Goal: Task Accomplishment & Management: Manage account settings

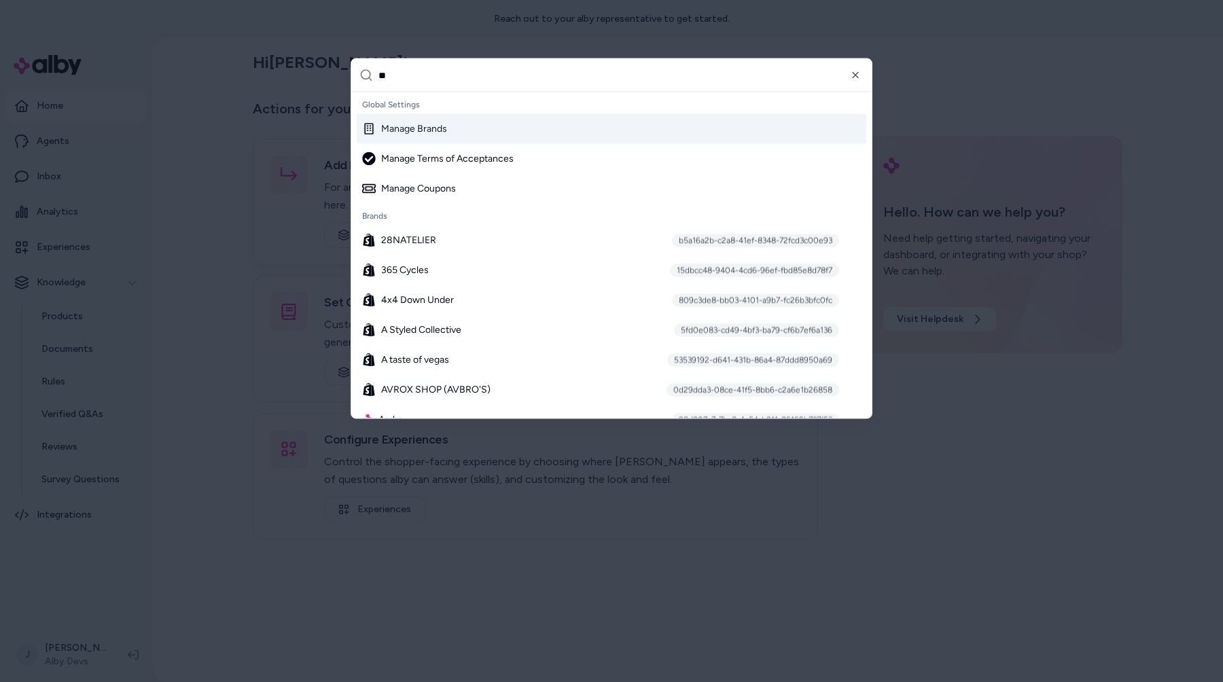
type input "***"
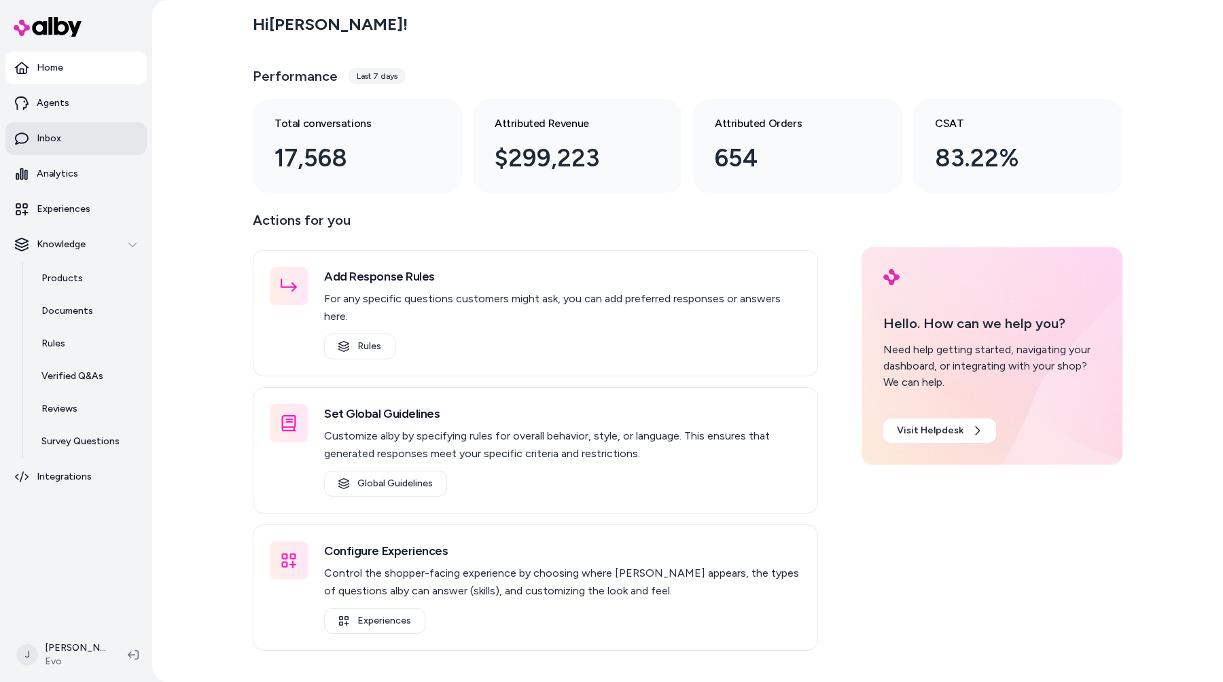
click at [112, 135] on link "Inbox" at bounding box center [75, 138] width 141 height 33
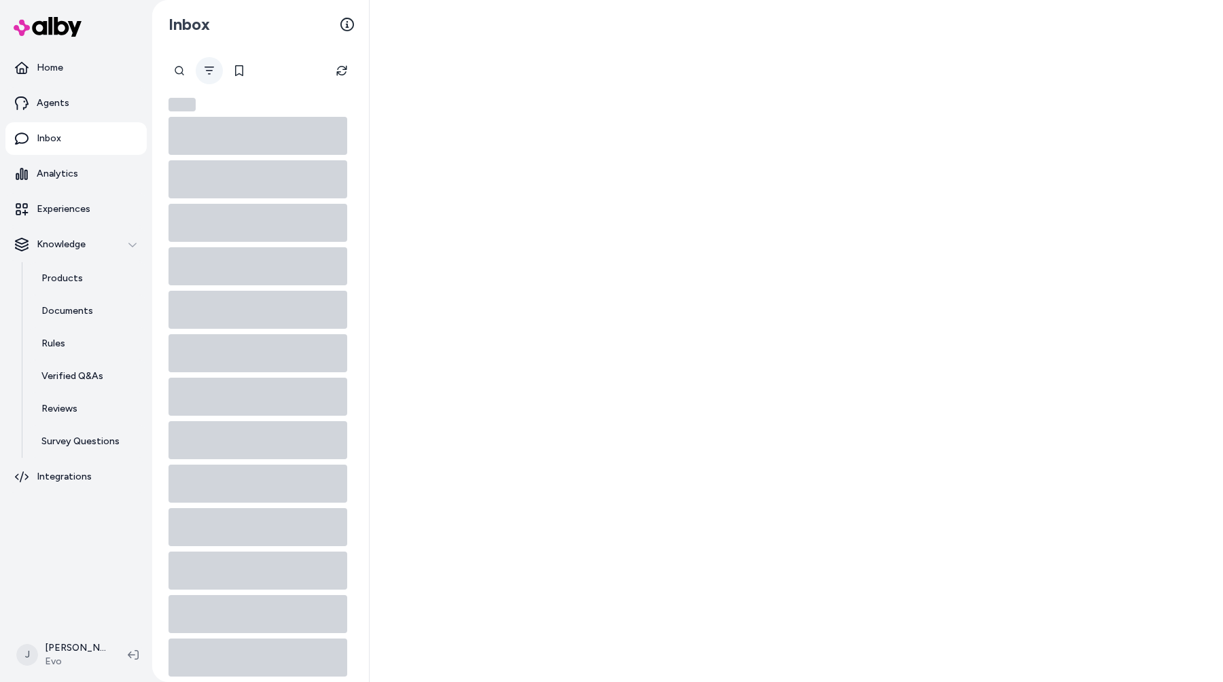
click at [213, 70] on icon "Filter" at bounding box center [209, 70] width 11 height 11
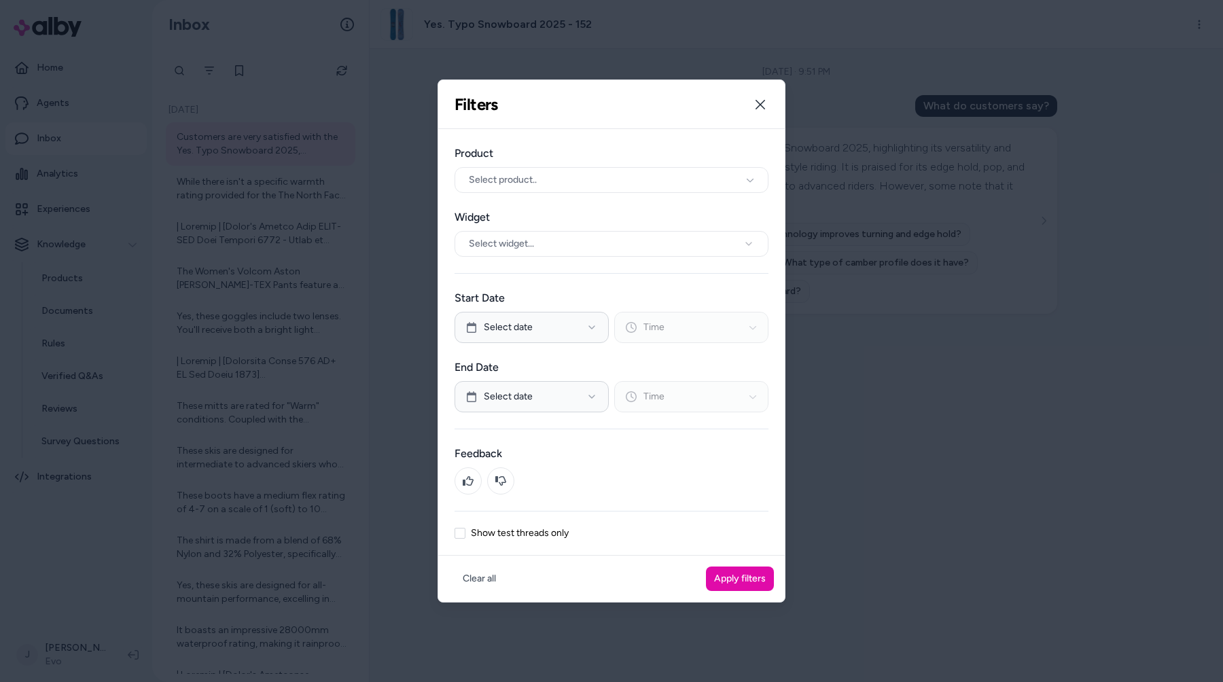
click at [550, 533] on label "Show test threads only" at bounding box center [520, 534] width 98 height 10
click at [465, 533] on button "Show test threads only" at bounding box center [460, 533] width 11 height 11
click at [705, 568] on div "Clear all Apply filters" at bounding box center [611, 579] width 347 height 46
click at [717, 568] on button "Apply filters" at bounding box center [740, 579] width 68 height 24
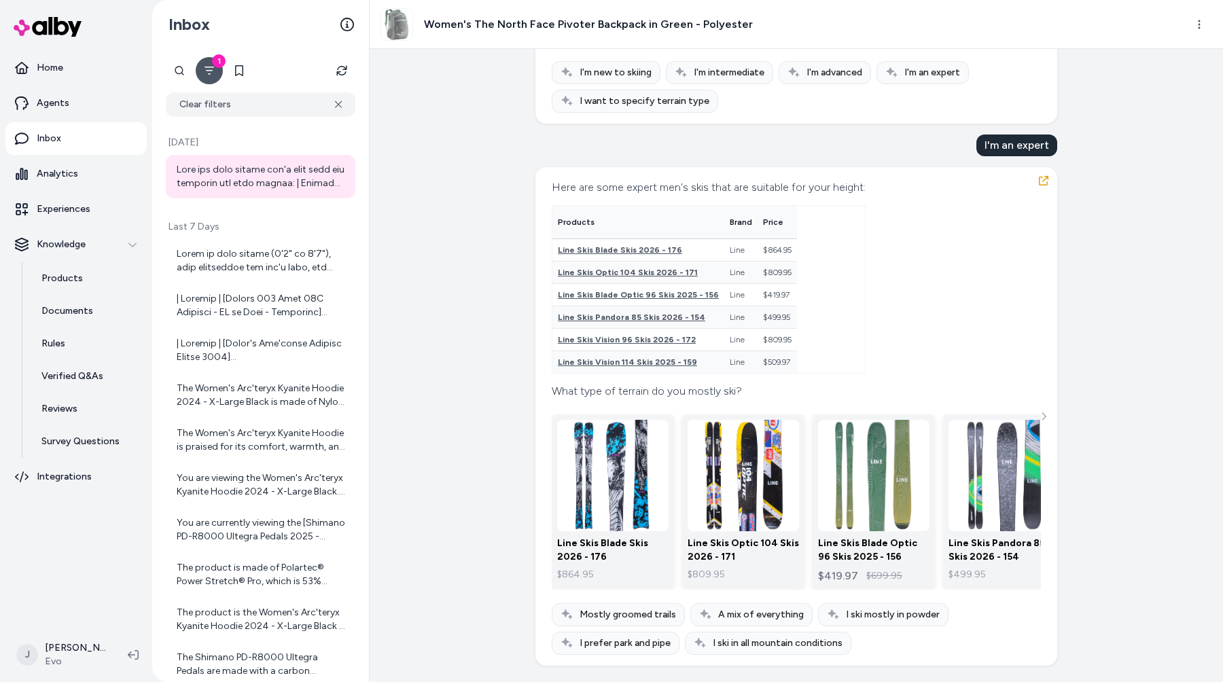
scroll to position [0, 14]
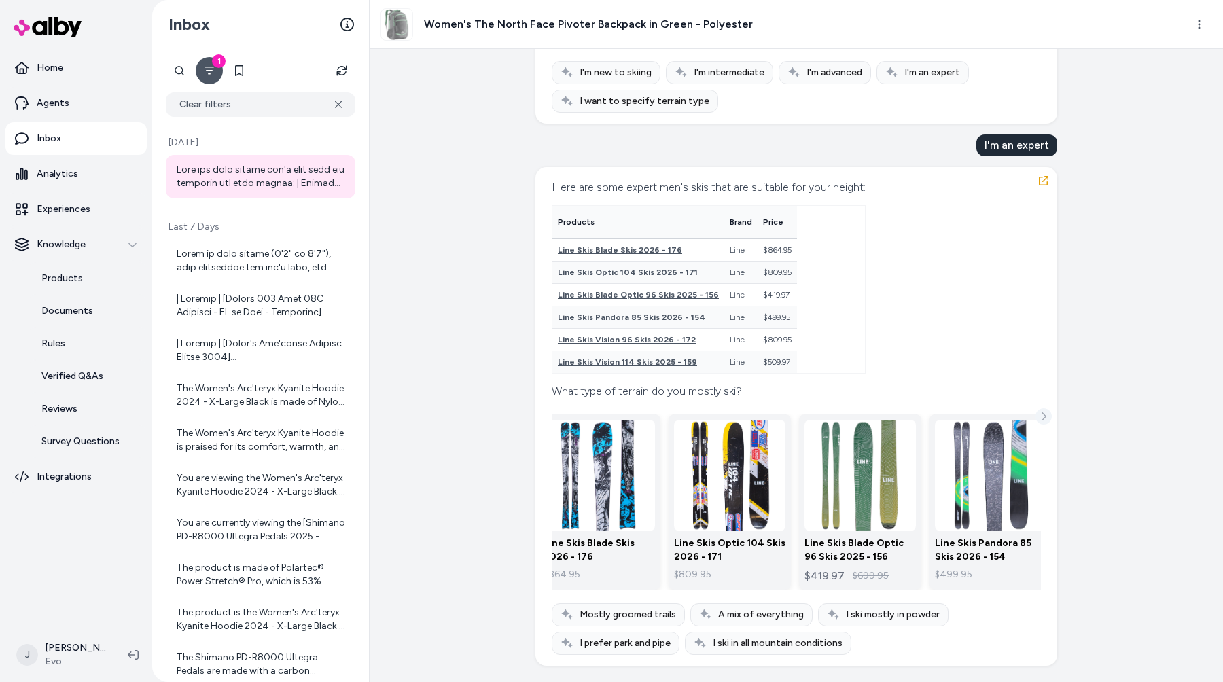
click at [1042, 414] on icon "See more" at bounding box center [1044, 417] width 10 height 10
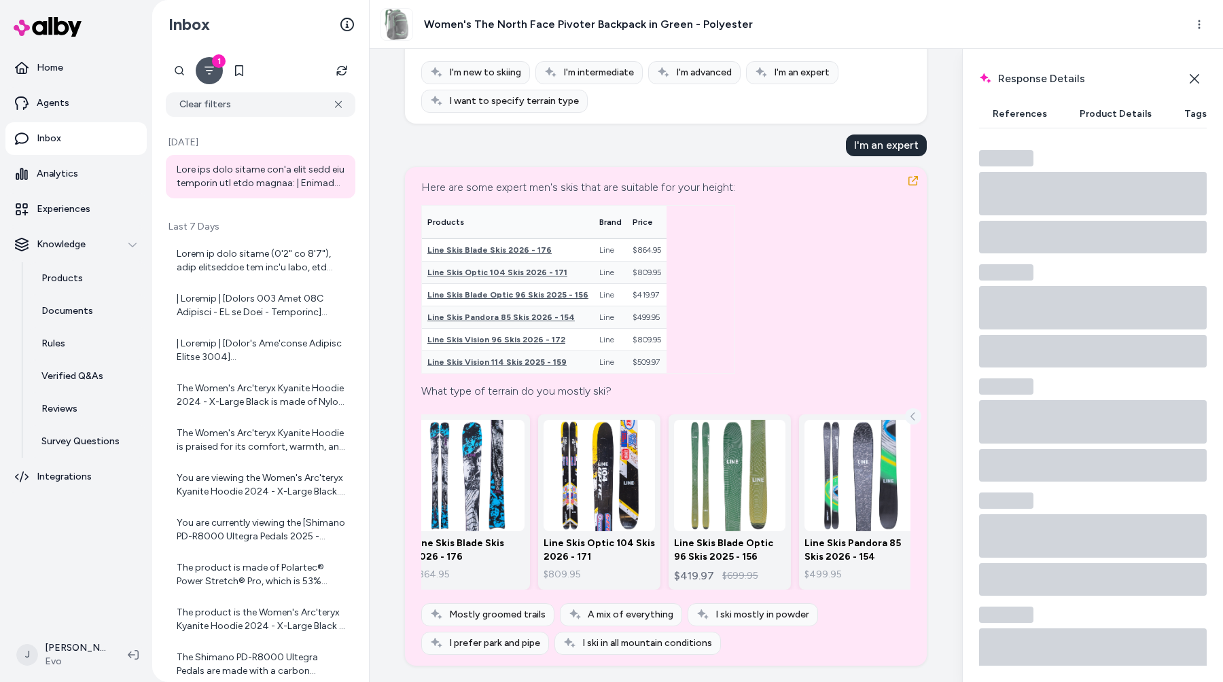
click at [912, 415] on icon "See more" at bounding box center [913, 417] width 10 height 10
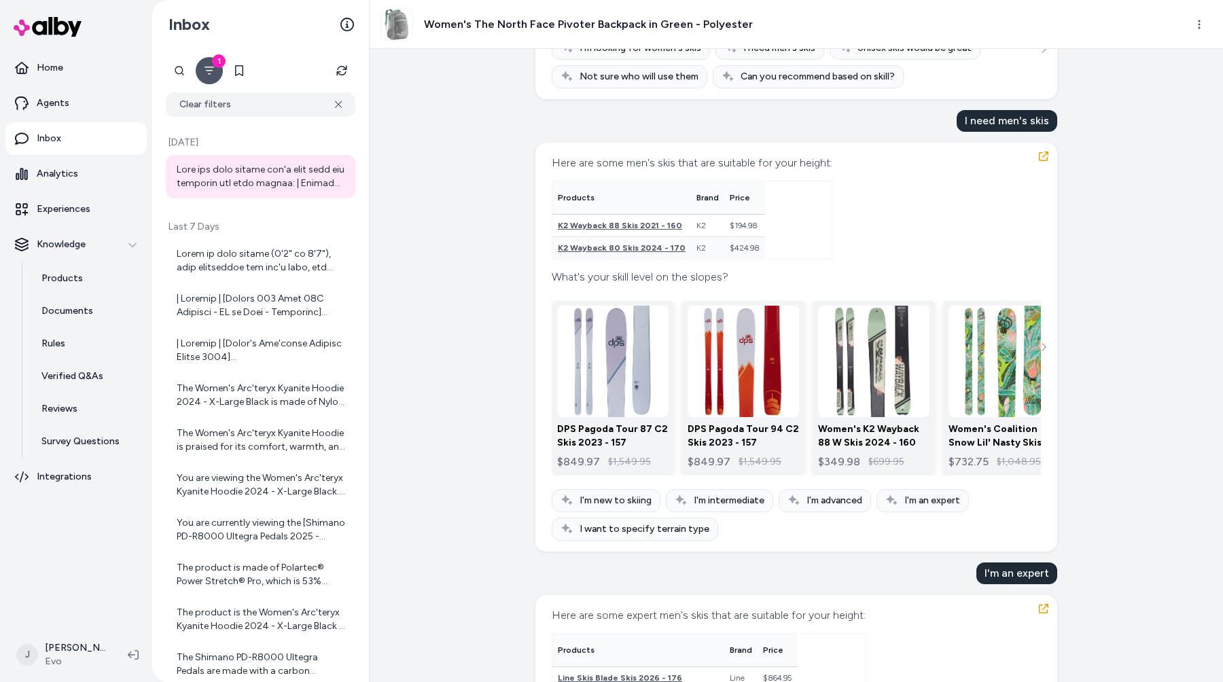
scroll to position [867, 0]
